Goal: Find contact information: Find contact information

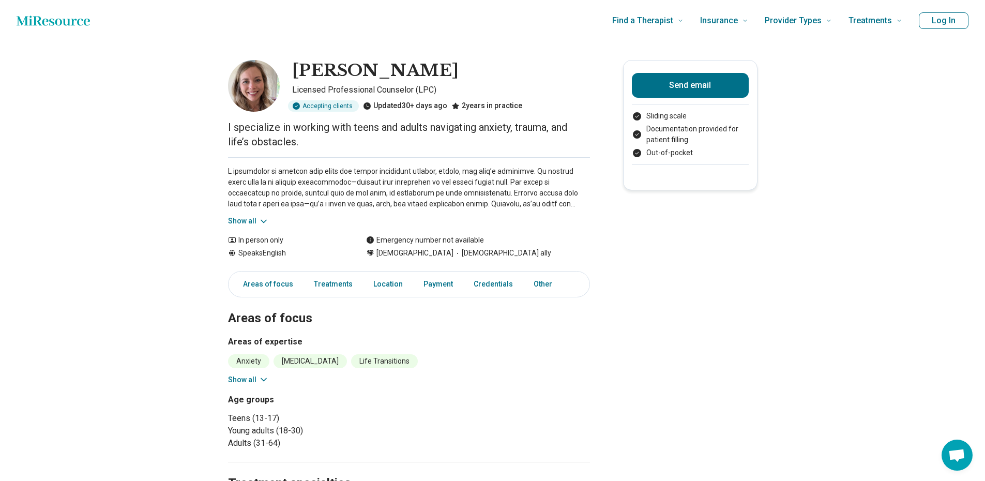
click at [266, 217] on icon at bounding box center [264, 221] width 10 height 10
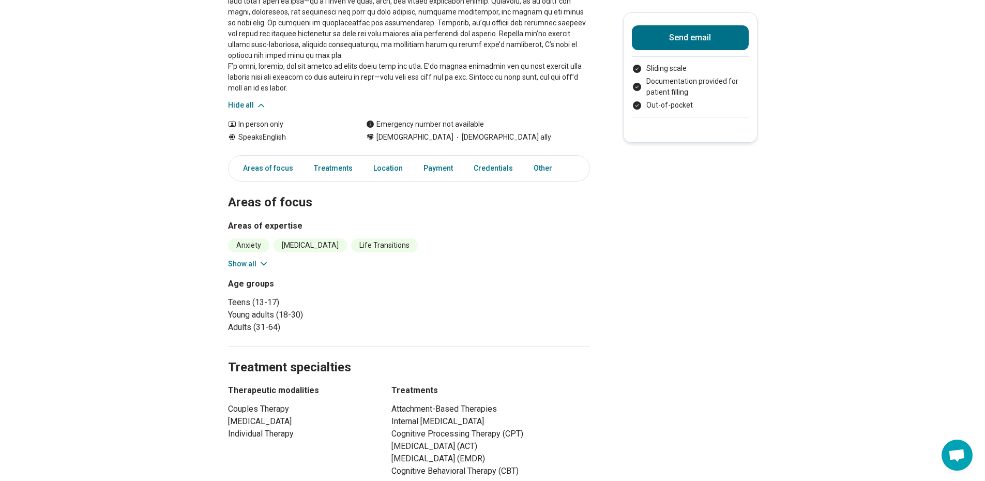
scroll to position [207, 0]
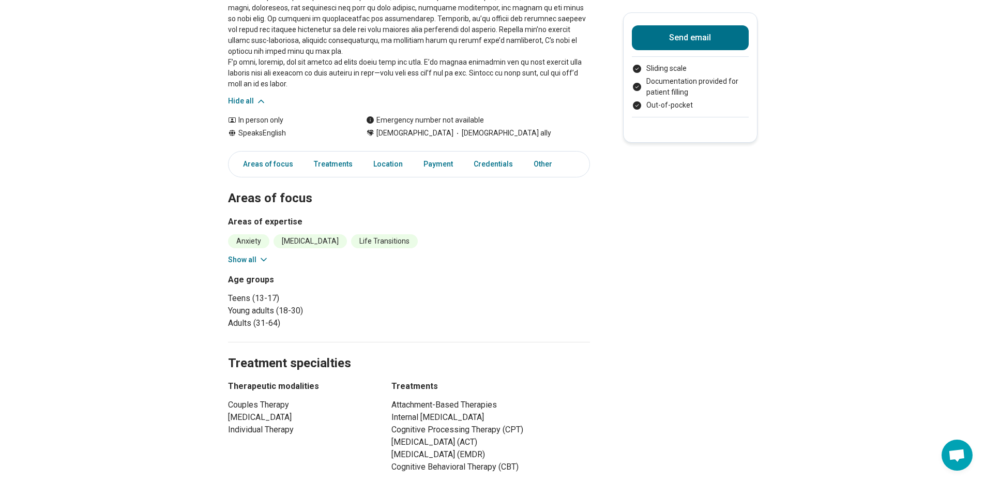
click at [268, 261] on icon at bounding box center [264, 260] width 10 height 10
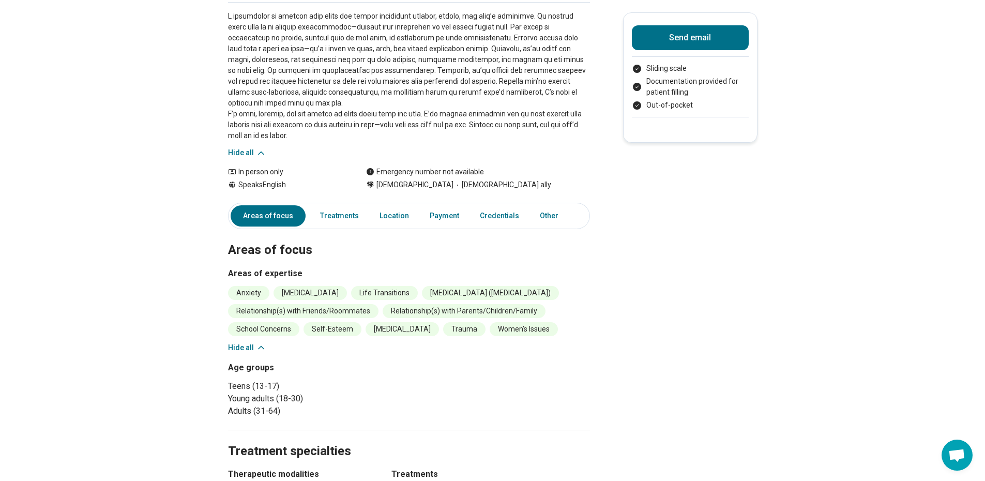
scroll to position [0, 0]
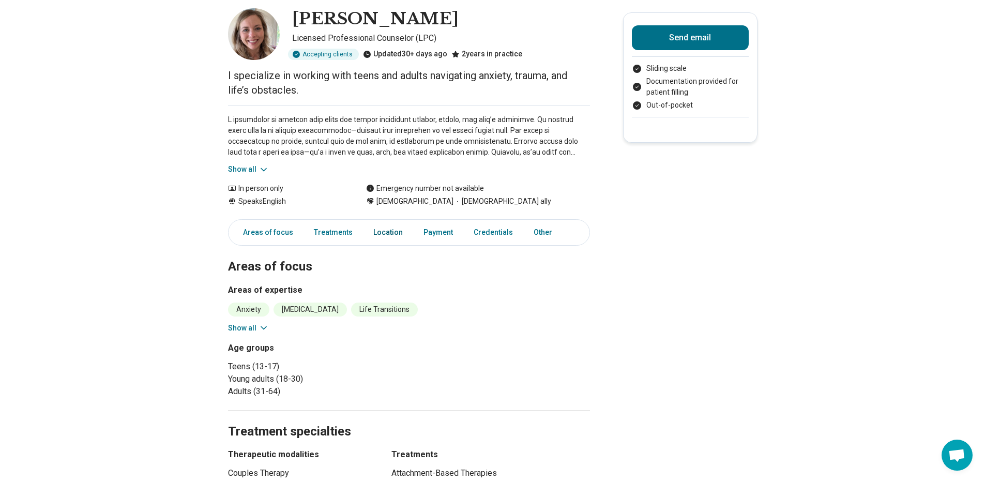
click at [392, 229] on link "Location" at bounding box center [388, 232] width 42 height 21
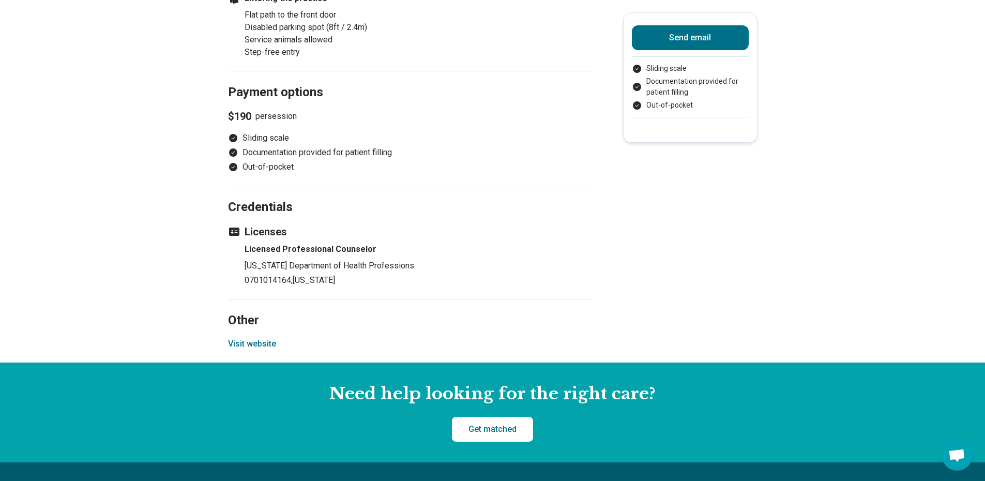
scroll to position [773, 1]
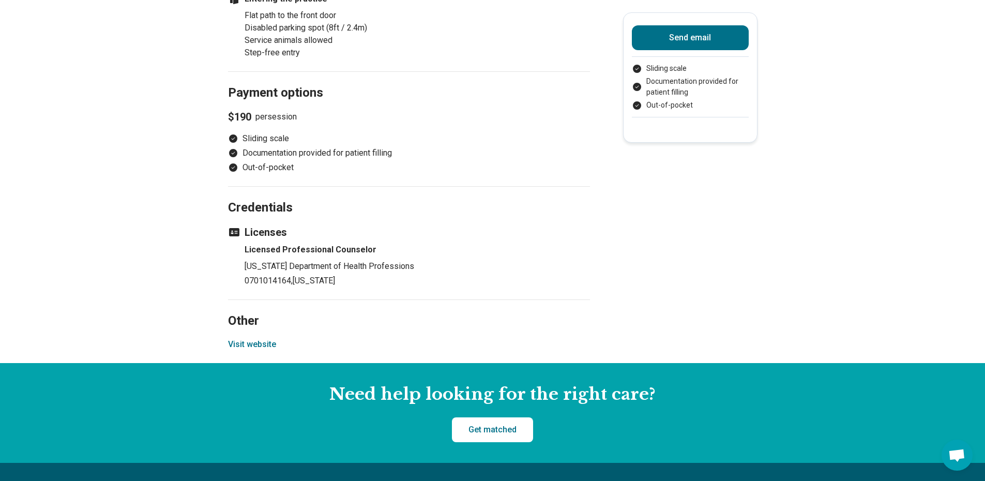
click at [257, 351] on button "Visit website" at bounding box center [252, 344] width 48 height 12
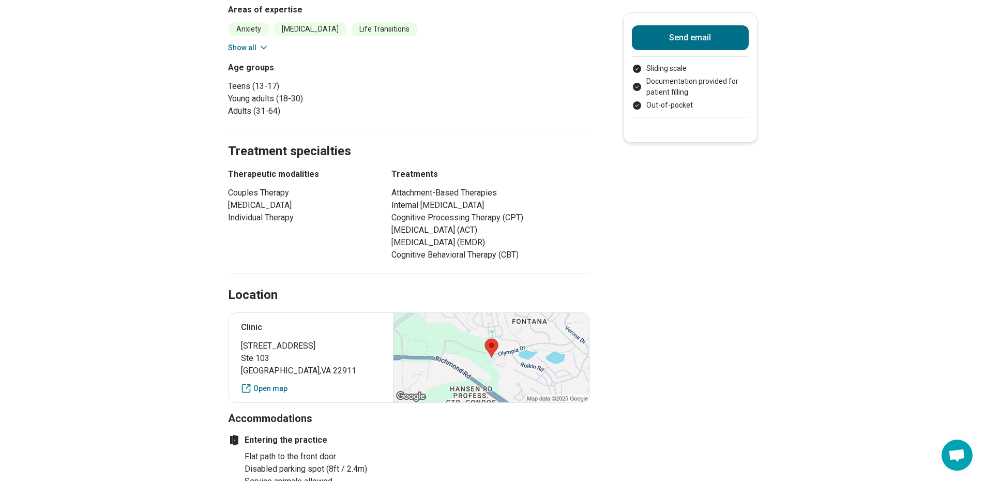
scroll to position [0, 1]
